Goal: Find specific page/section: Find specific page/section

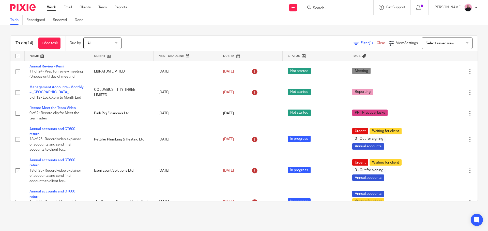
drag, startPoint x: 351, startPoint y: 6, endPoint x: 334, endPoint y: 8, distance: 16.9
click at [334, 8] on input "Search" at bounding box center [335, 8] width 46 height 5
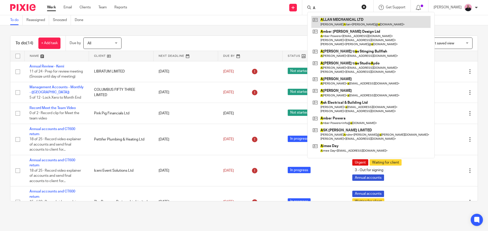
type input "A"
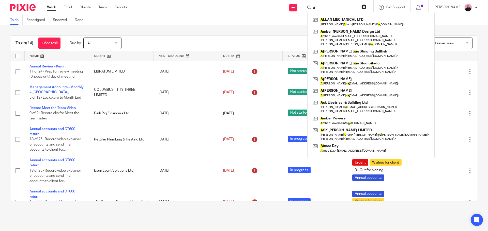
click at [366, 5] on button "reset" at bounding box center [363, 6] width 5 height 5
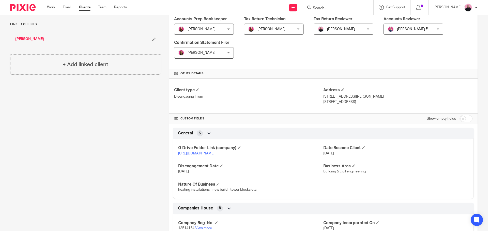
scroll to position [203, 0]
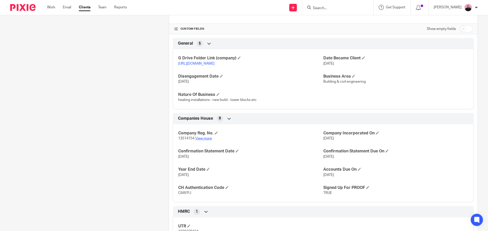
click at [207, 141] on link "View more" at bounding box center [203, 139] width 17 height 4
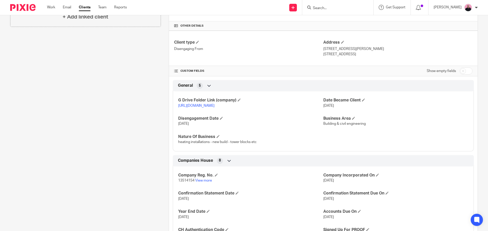
scroll to position [152, 0]
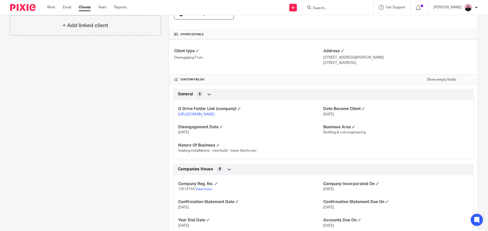
click at [214, 115] on link "https://drive.google.com/drive/folders/1vDiWhtTL8a9IvAUGyKkGiOcOnGuCQJ6g?usp=dr…" at bounding box center [196, 115] width 36 height 4
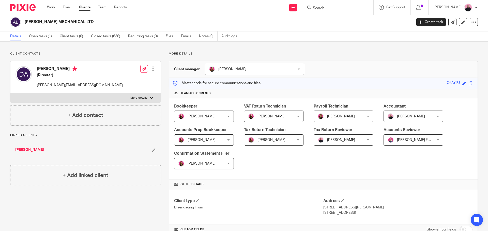
scroll to position [0, 0]
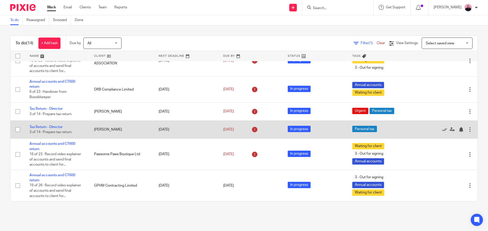
scroll to position [215, 0]
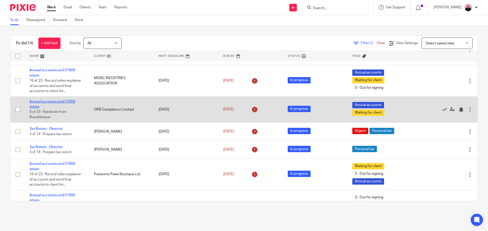
drag, startPoint x: 54, startPoint y: 106, endPoint x: 46, endPoint y: 108, distance: 7.3
click at [46, 108] on link "Annual accounts and CT600 return" at bounding box center [52, 104] width 46 height 9
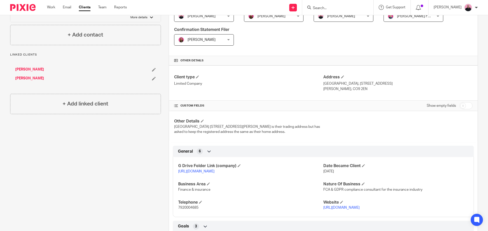
scroll to position [127, 0]
click at [214, 170] on link "https://drive.google.com/drive/folders/1K5QpkDfJTRbtJUxIZR7-_tTMkYMvZRvt?usp=dr…" at bounding box center [196, 171] width 36 height 4
